Goal: Task Accomplishment & Management: Use online tool/utility

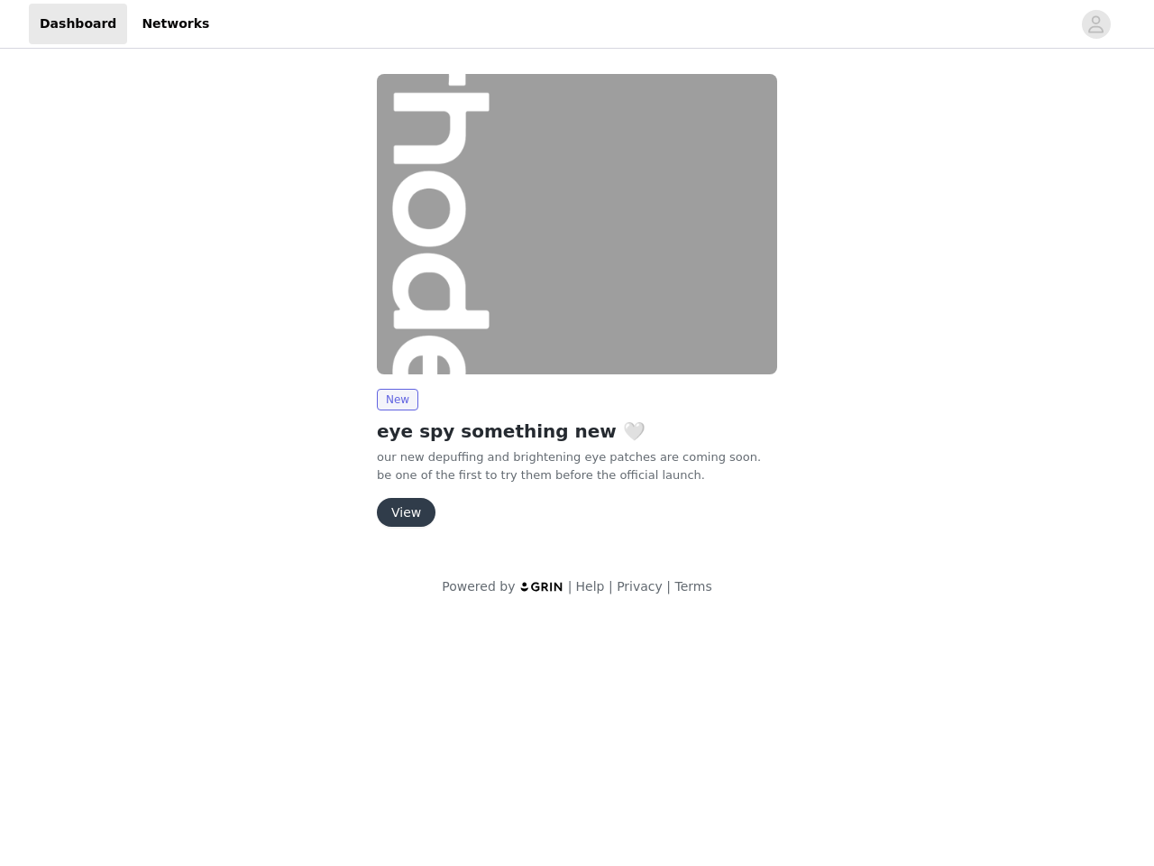
click at [577, 308] on img at bounding box center [577, 224] width 400 height 300
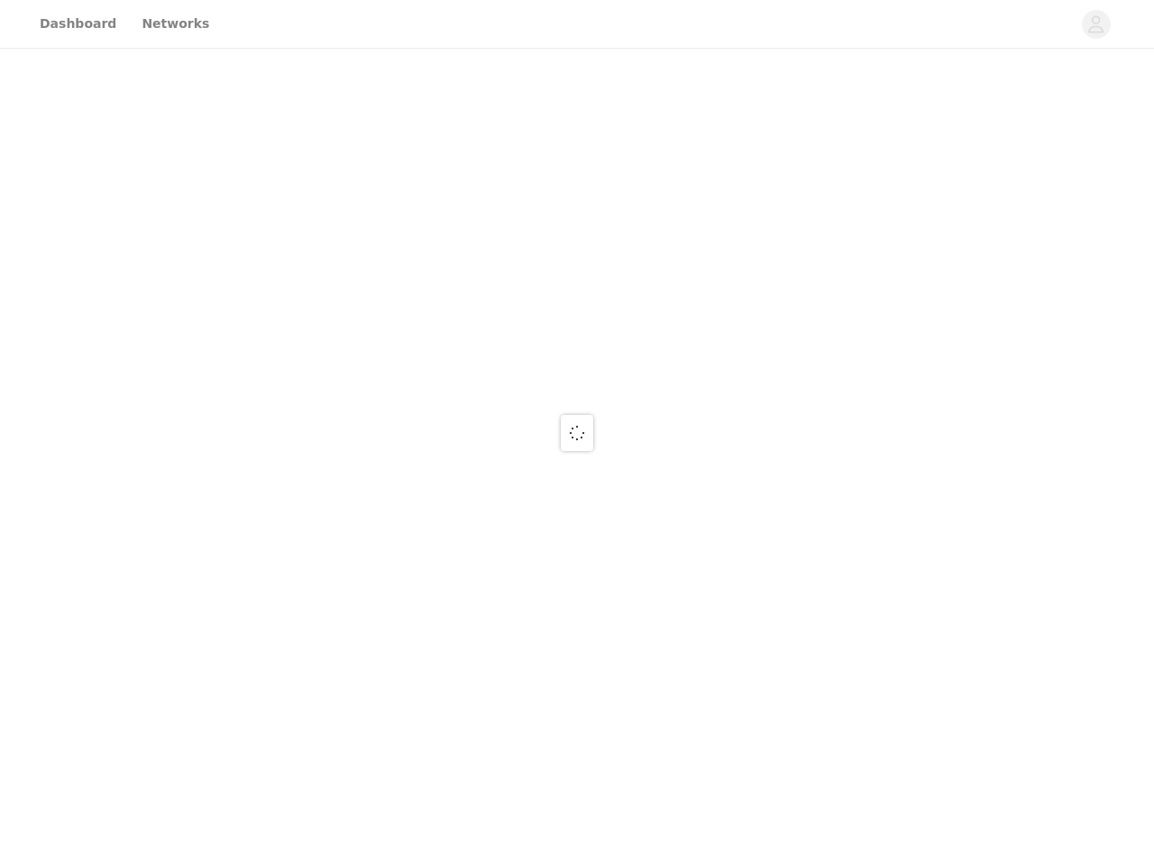
click at [577, 24] on div at bounding box center [577, 433] width 1154 height 866
click at [1097, 24] on div at bounding box center [577, 433] width 1154 height 866
click at [577, 224] on div at bounding box center [577, 433] width 1154 height 866
click at [397, 400] on div at bounding box center [577, 433] width 1154 height 866
click at [405, 512] on div at bounding box center [577, 433] width 1154 height 866
